Goal: Find specific page/section: Find specific page/section

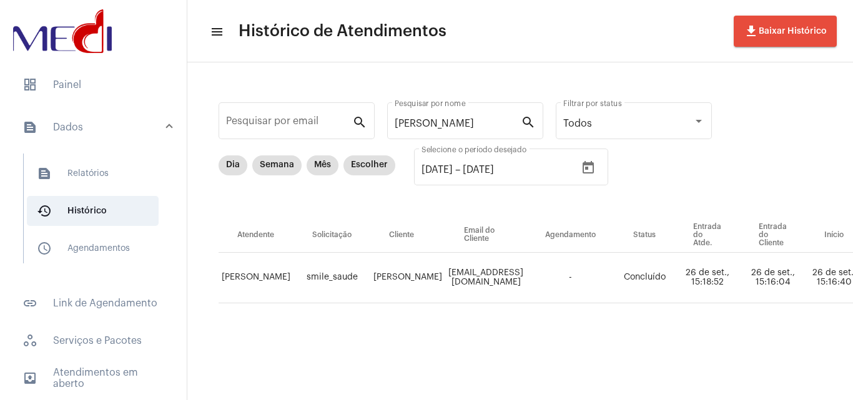
drag, startPoint x: 312, startPoint y: 234, endPoint x: 363, endPoint y: 239, distance: 50.8
click at [363, 239] on th "Solicitação" at bounding box center [332, 235] width 77 height 35
click at [107, 91] on span "dashboard Painel" at bounding box center [93, 85] width 162 height 30
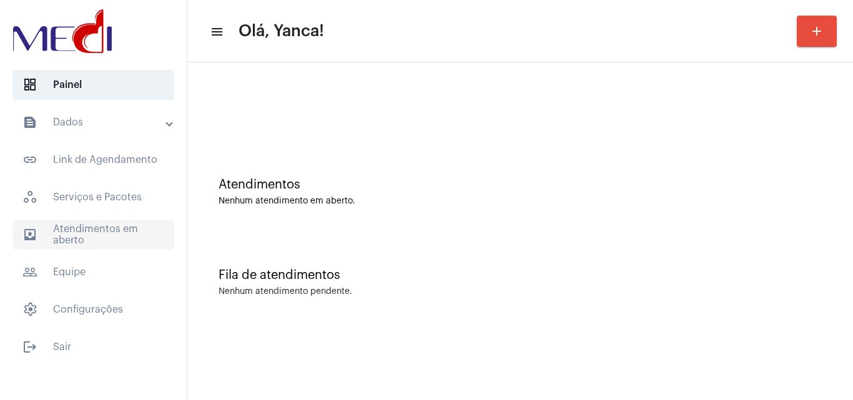
click at [104, 235] on span "outbox_outline Atendimentos em aberto" at bounding box center [93, 235] width 162 height 30
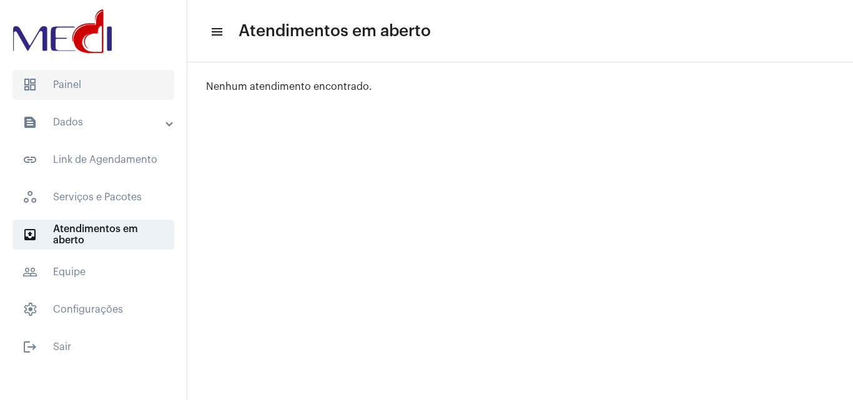
click at [113, 89] on span "dashboard Painel" at bounding box center [93, 85] width 162 height 30
